Goal: Task Accomplishment & Management: Complete application form

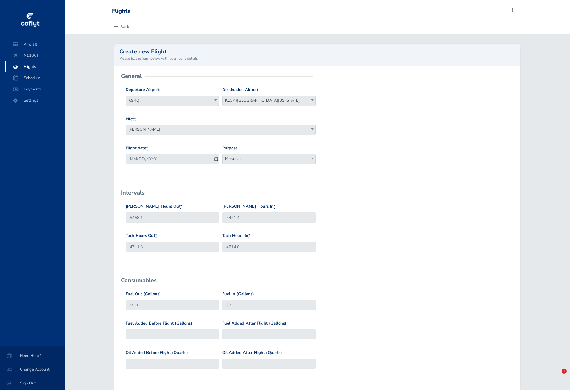
select select "KECP"
select select "Personal"
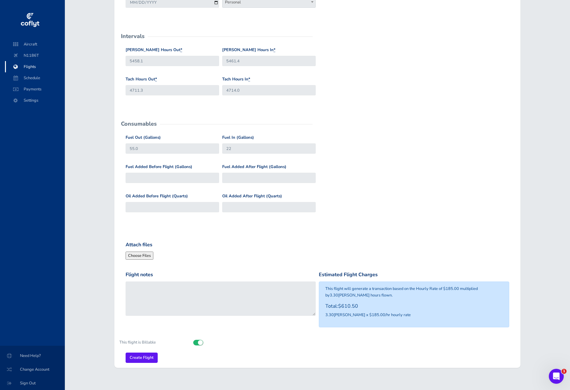
scroll to position [159, 0]
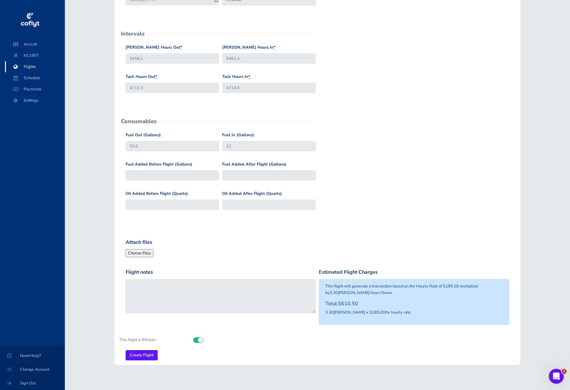
click at [264, 172] on input "Fuel Added After Flight (Gallons)" at bounding box center [269, 175] width 94 height 10
type input "52"
click at [241, 145] on input "22" at bounding box center [269, 146] width 94 height 10
click at [238, 173] on input "52" at bounding box center [269, 175] width 94 height 10
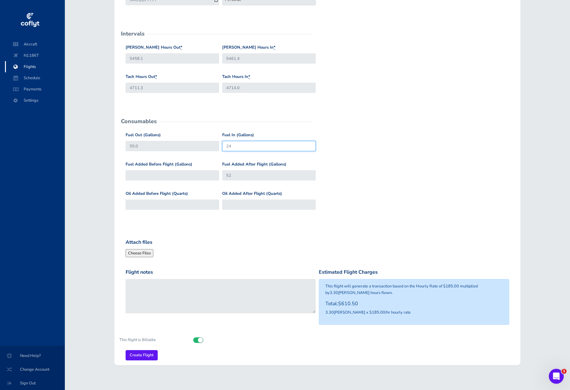
click at [232, 145] on input "24" at bounding box center [269, 146] width 94 height 10
type input "25"
click at [247, 173] on input "52" at bounding box center [269, 175] width 94 height 10
click at [198, 201] on input "Oil Added Before Flight (Quarts)" at bounding box center [173, 205] width 94 height 10
type input "1"
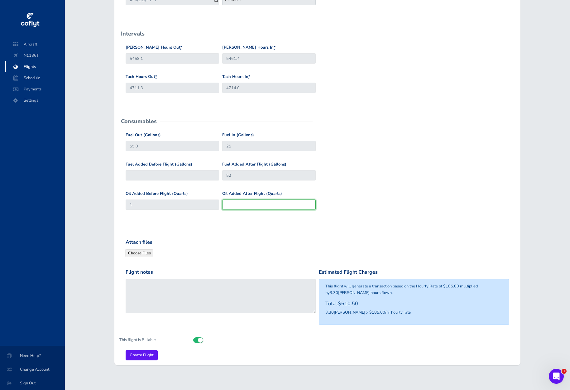
click at [245, 204] on input "Oil Added After Flight (Quarts)" at bounding box center [269, 205] width 94 height 10
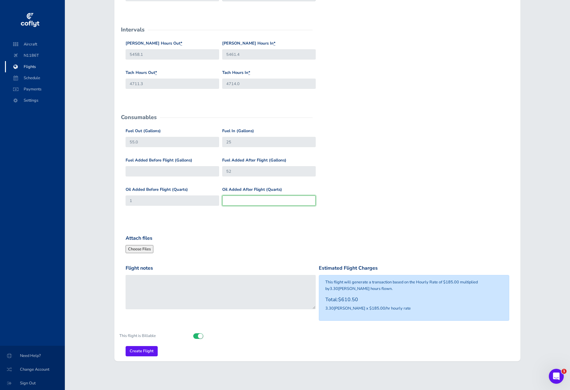
scroll to position [163, 0]
click at [147, 350] on input "Create Flight" at bounding box center [142, 351] width 32 height 10
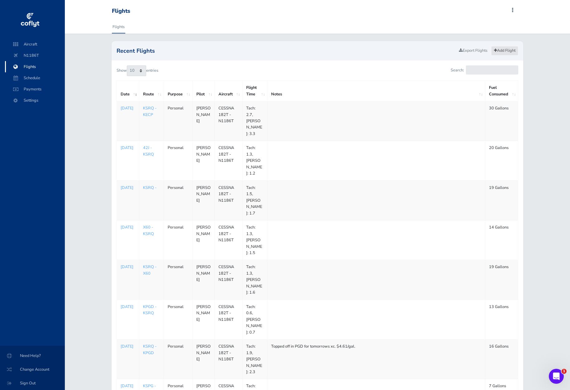
click at [512, 49] on link "Add Flight" at bounding box center [504, 50] width 27 height 9
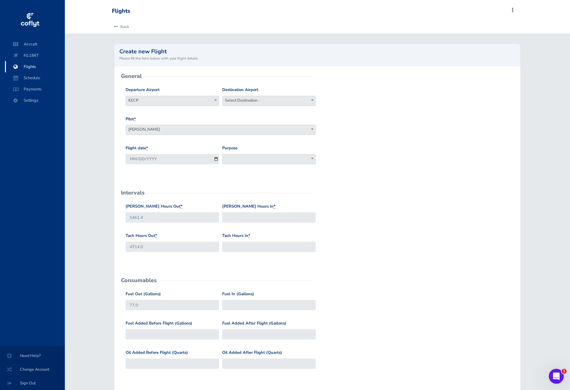
click at [235, 101] on span "Select Destination" at bounding box center [269, 100] width 93 height 9
type input "ksrq"
select select "KSRQ"
click at [193, 158] on input "[DATE]" at bounding box center [173, 159] width 94 height 10
type input "[DATE]"
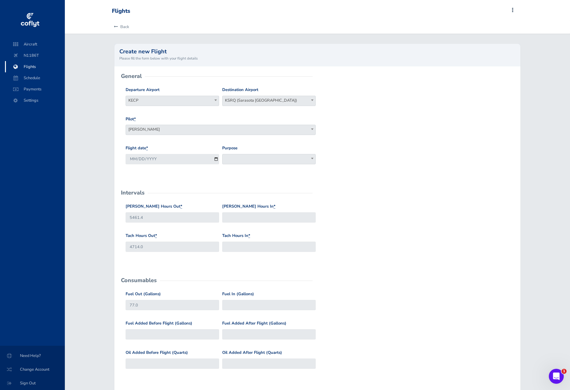
click at [240, 155] on span at bounding box center [269, 159] width 94 height 10
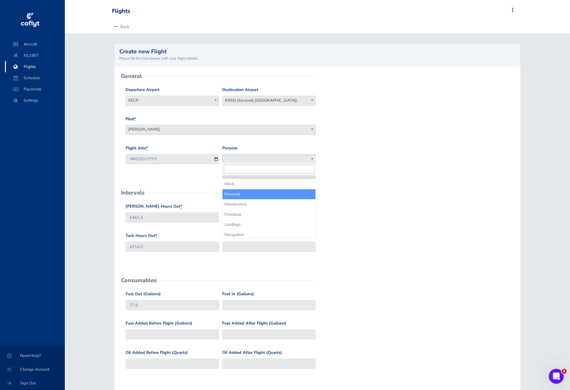
select select "Personal"
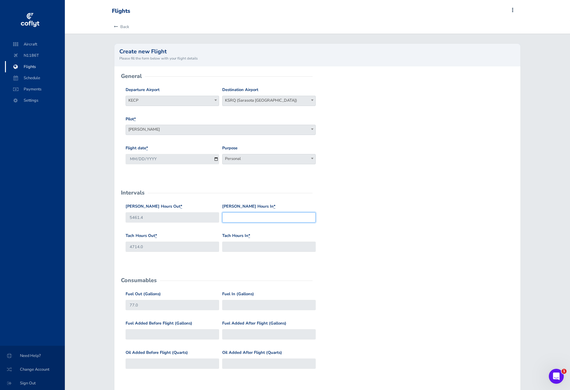
click at [247, 216] on input "[PERSON_NAME] Hours In *" at bounding box center [269, 217] width 94 height 10
type input "5464.0"
type input "4716.3"
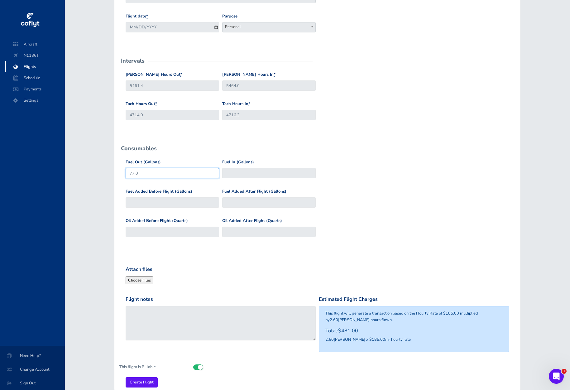
scroll to position [133, 0]
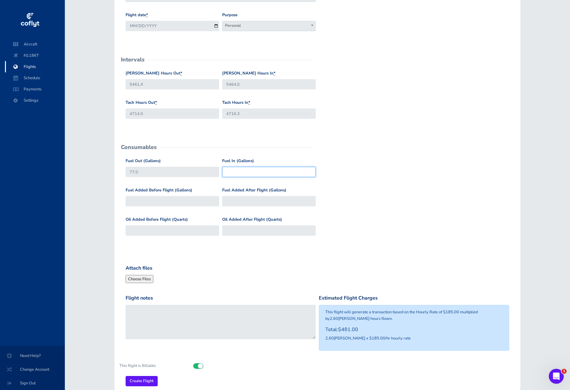
click at [240, 172] on input "Fuel In (Gallons)" at bounding box center [269, 172] width 94 height 10
type input "46"
click at [196, 229] on input "Oil Added Before Flight (Quarts)" at bounding box center [173, 230] width 94 height 10
click at [246, 230] on input "Oil Added After Flight (Quarts)" at bounding box center [269, 230] width 94 height 10
click at [236, 264] on div "Attach files" at bounding box center [220, 273] width 193 height 19
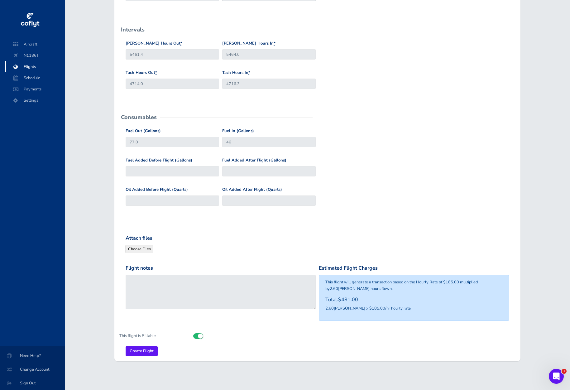
scroll to position [163, 0]
click at [133, 349] on input "Create Flight" at bounding box center [142, 351] width 32 height 10
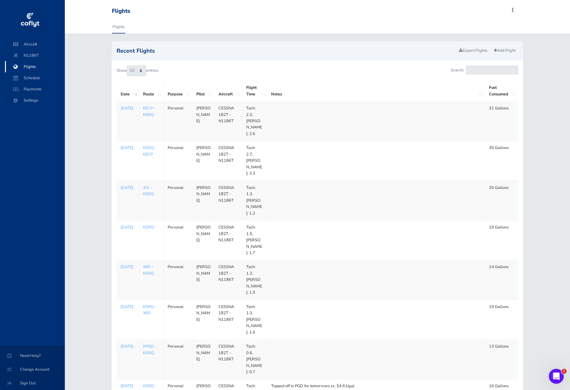
click at [75, 105] on div "Recent Flights Export Flights Add Flight Show 10 25 50 100 entries Search: Date…" at bounding box center [317, 278] width 505 height 475
